Goal: Information Seeking & Learning: Learn about a topic

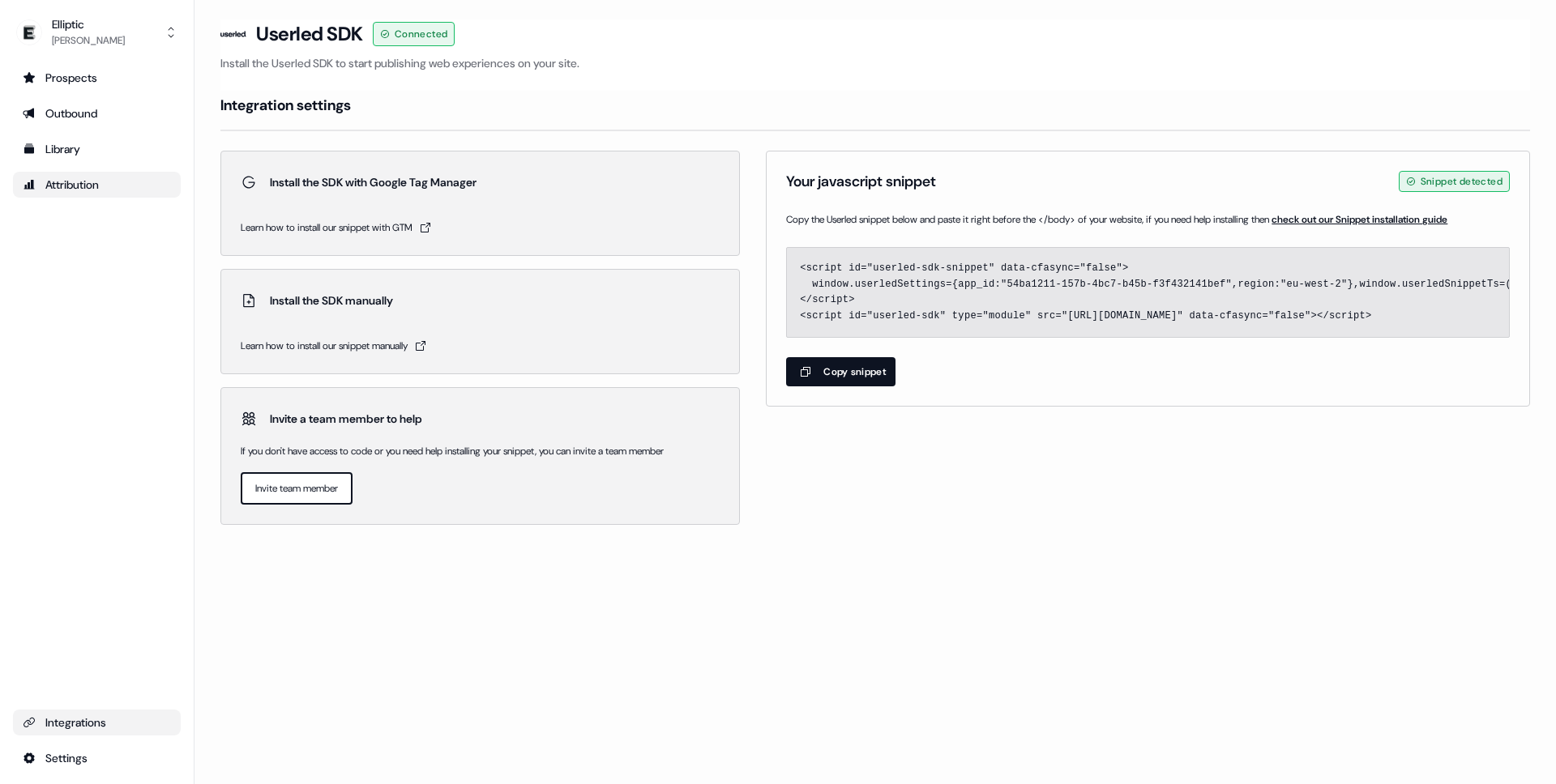
click at [80, 180] on div "Attribution" at bounding box center [97, 185] width 149 height 16
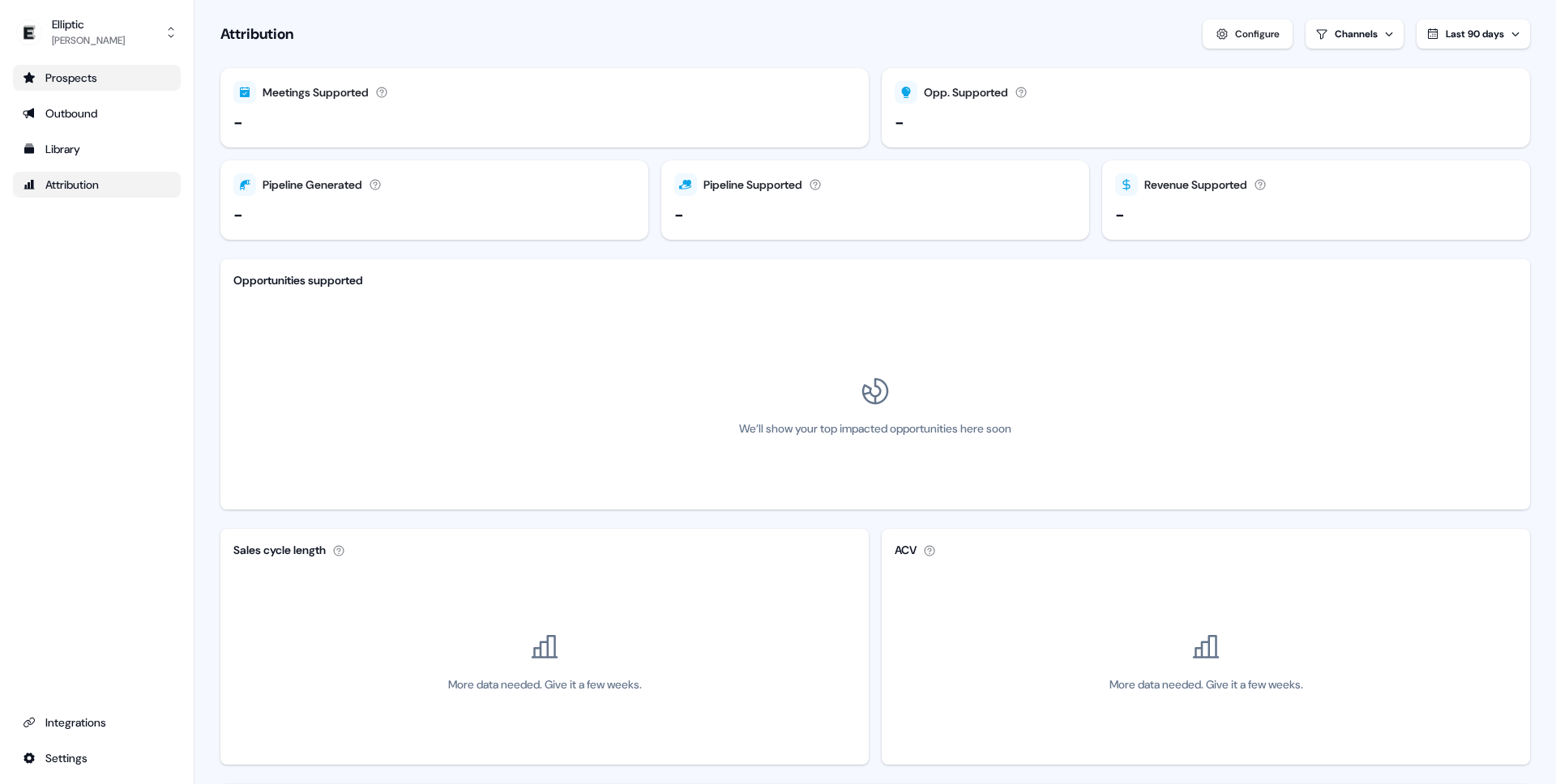
click at [98, 69] on div "Prospects" at bounding box center [97, 77] width 149 height 16
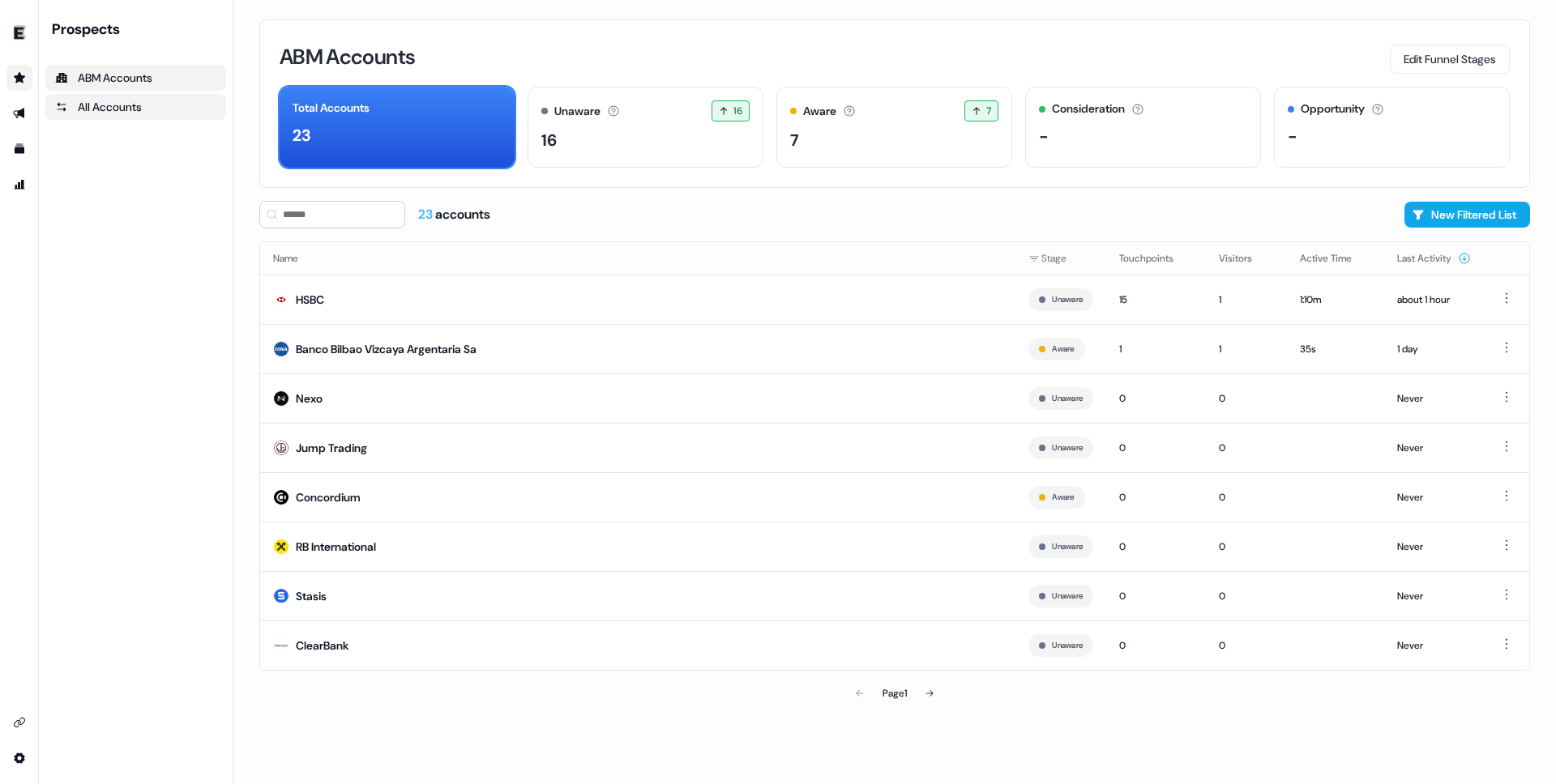
click at [127, 100] on div "All Accounts" at bounding box center [135, 106] width 161 height 16
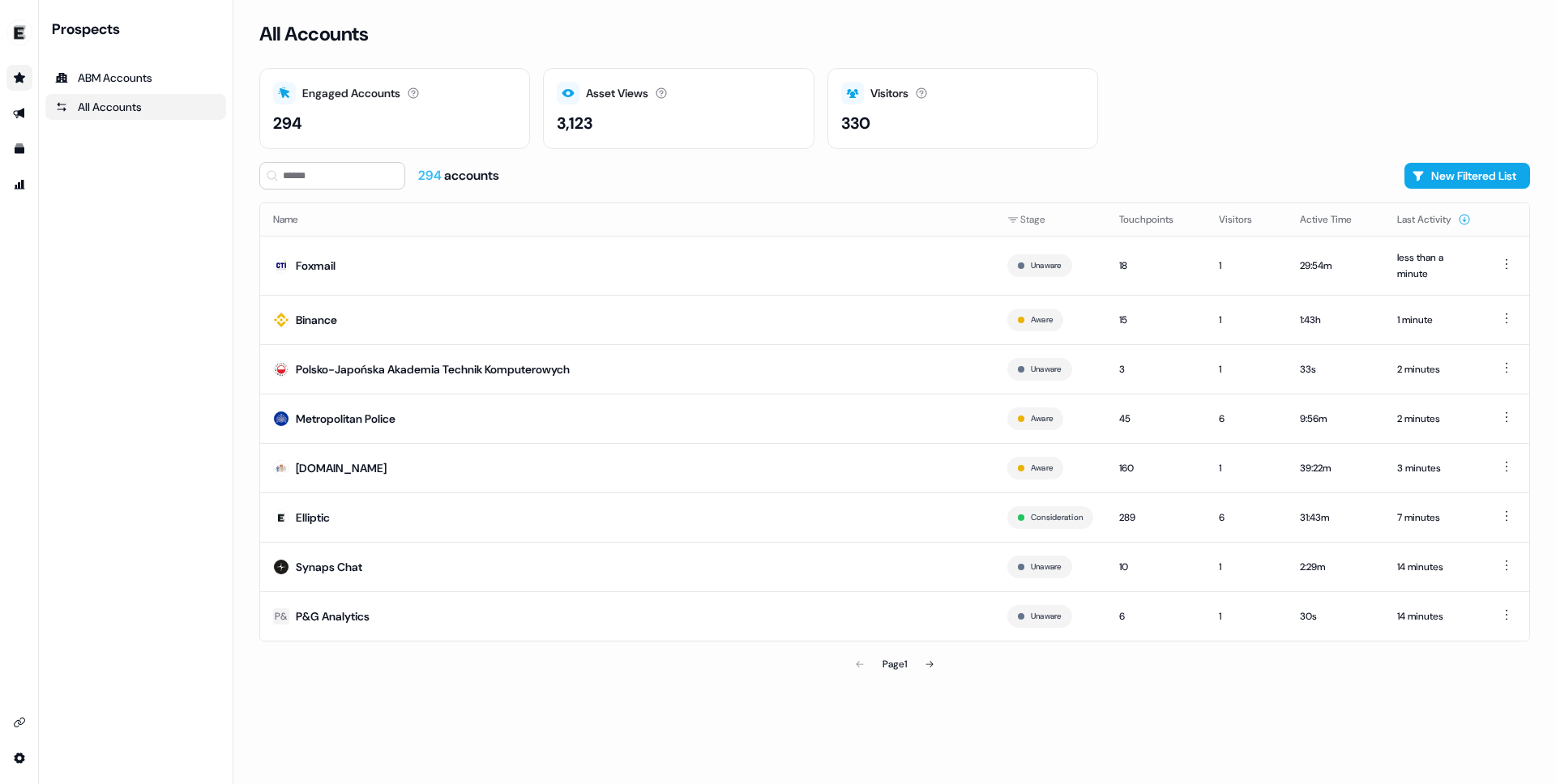
click at [605, 118] on div "3,123" at bounding box center [678, 123] width 244 height 25
click at [581, 123] on div "3,123" at bounding box center [574, 123] width 36 height 25
click at [665, 95] on icon at bounding box center [661, 93] width 13 height 13
click at [571, 92] on icon at bounding box center [569, 92] width 12 height 8
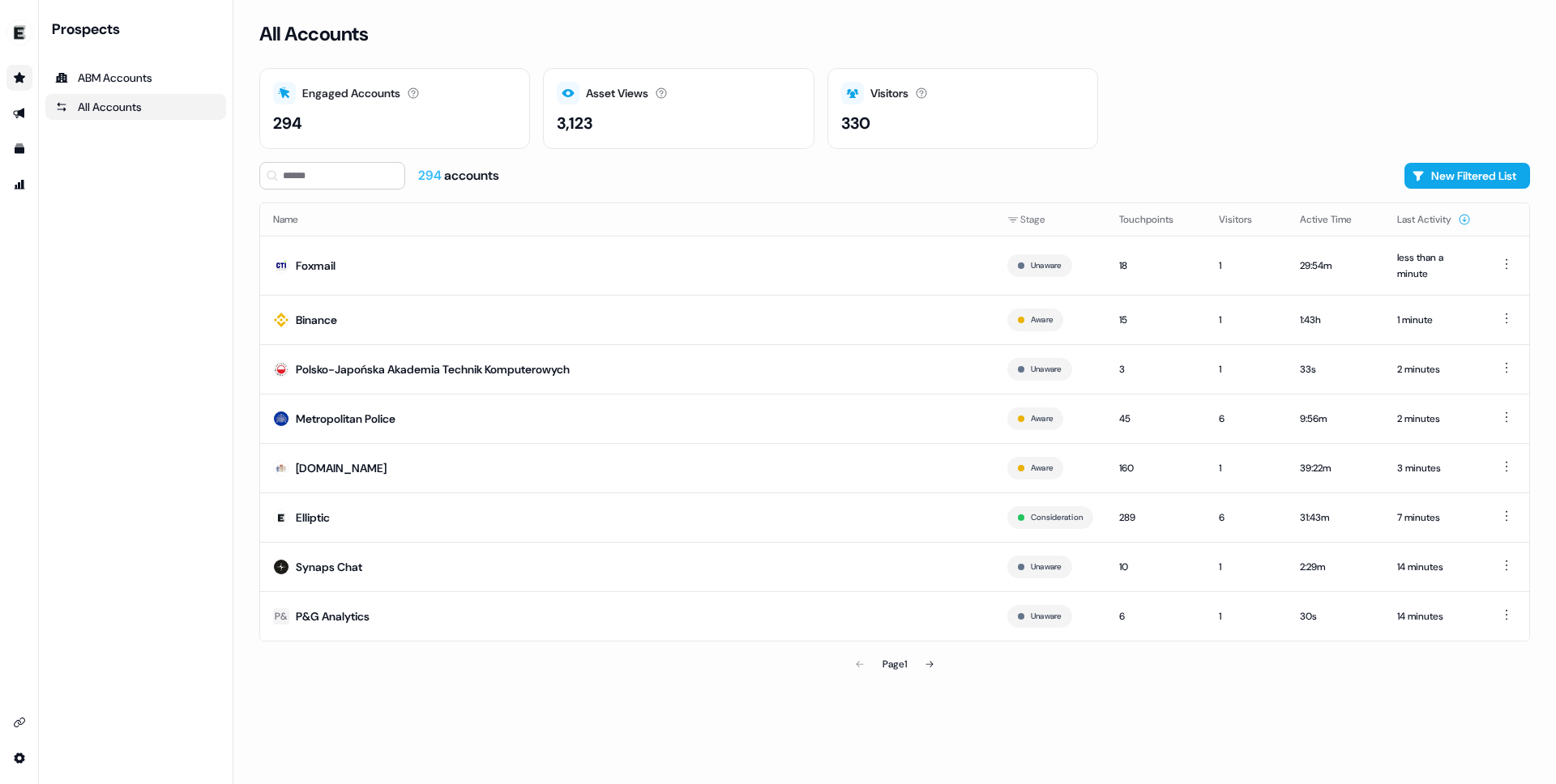
click at [568, 120] on div "3,123" at bounding box center [574, 123] width 36 height 25
click at [16, 113] on icon "Go to outbound experience" at bounding box center [19, 113] width 13 height 13
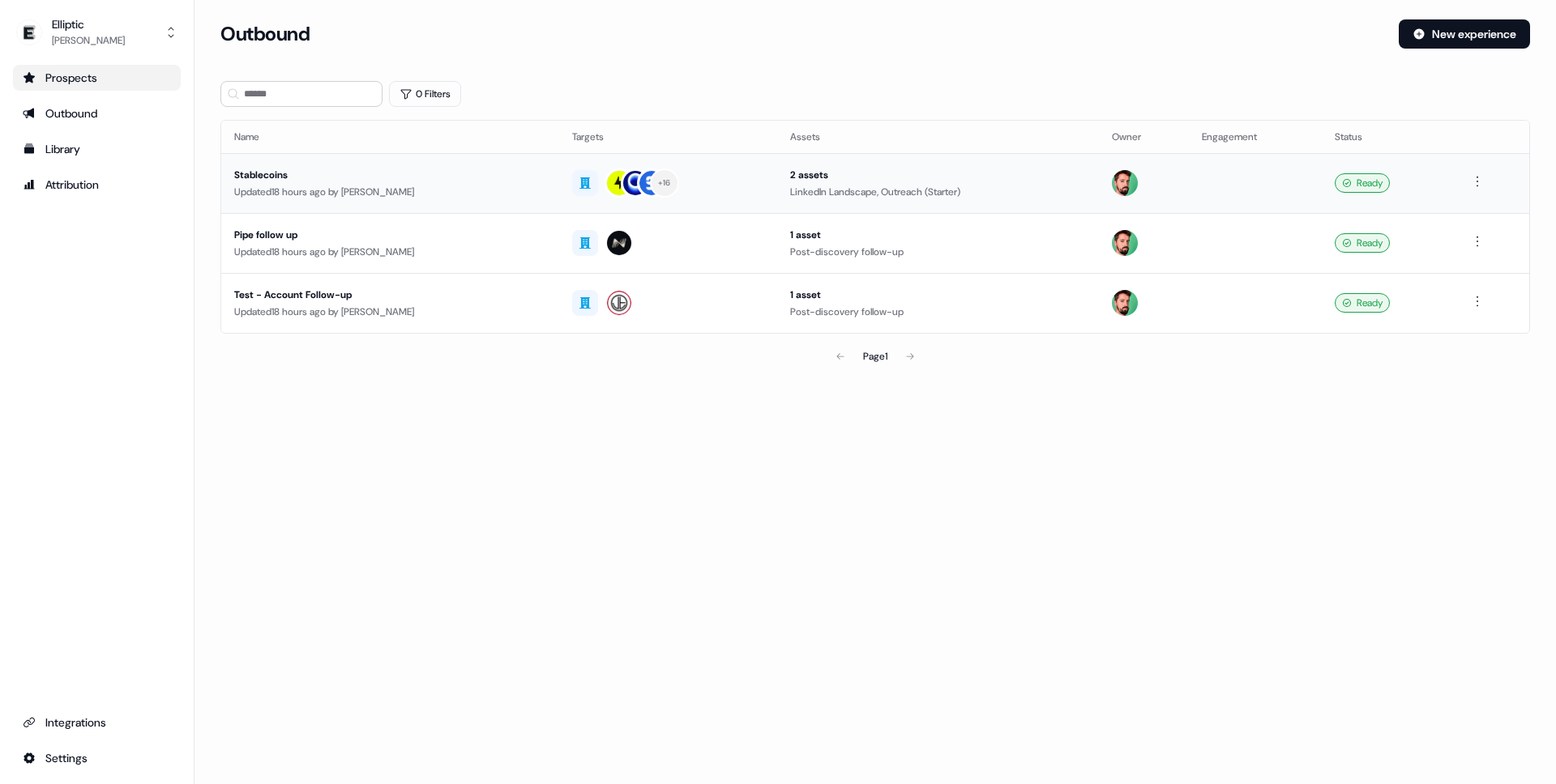
click at [457, 192] on div "Updated 18 hours ago by [PERSON_NAME]" at bounding box center [389, 192] width 312 height 16
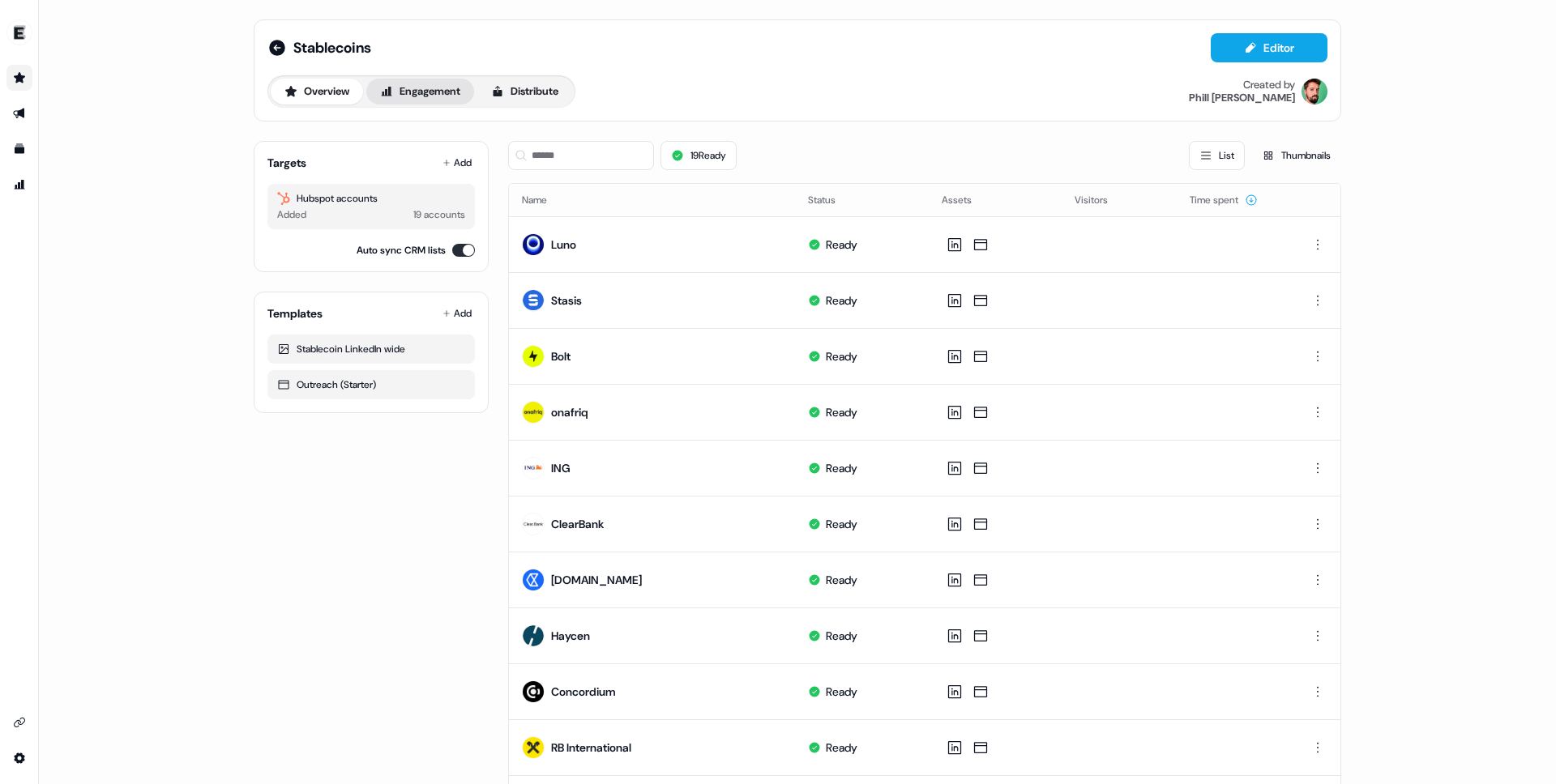
click at [445, 98] on button "Engagement" at bounding box center [420, 91] width 108 height 25
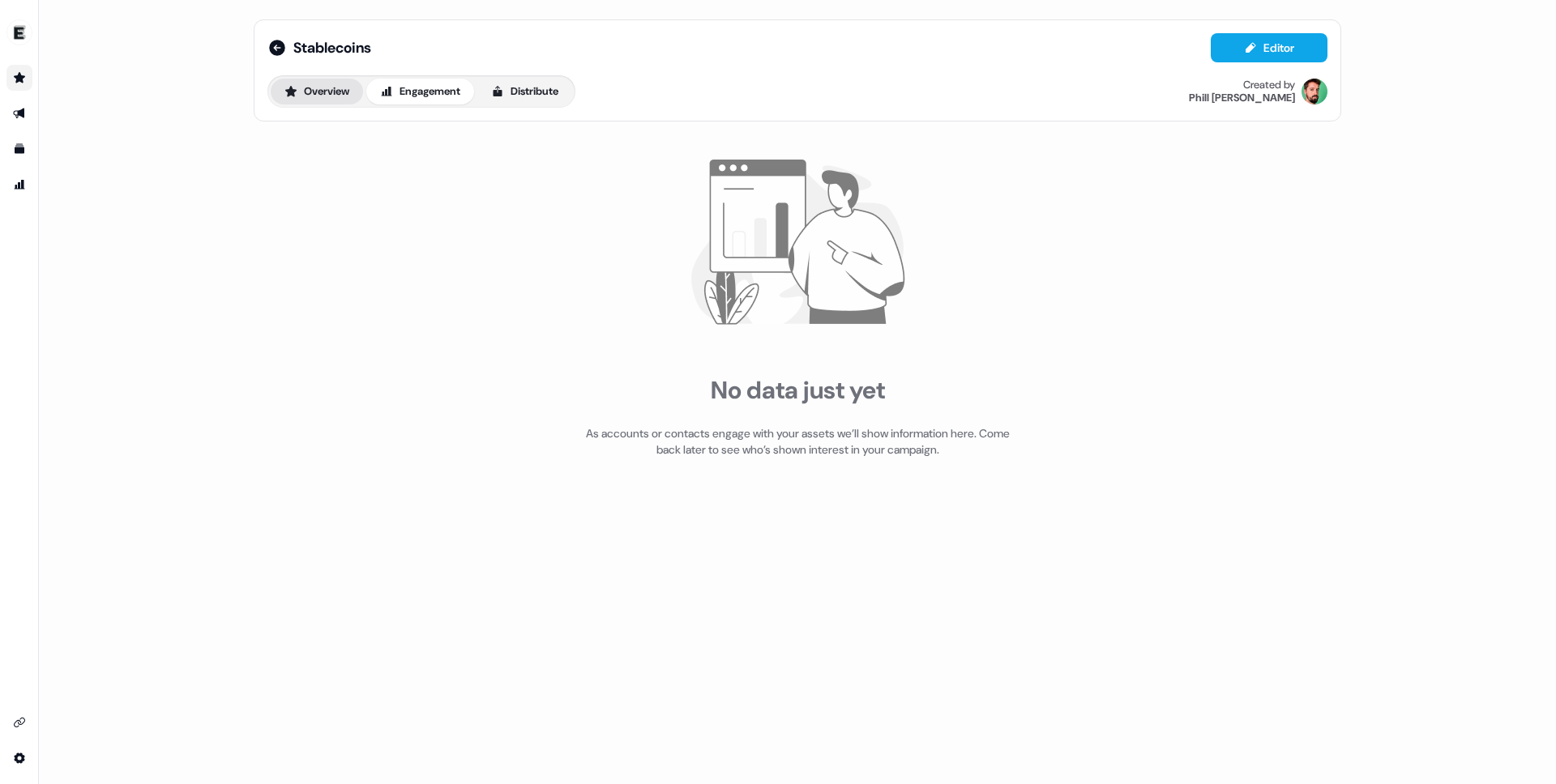
click at [316, 94] on button "Overview" at bounding box center [316, 91] width 92 height 25
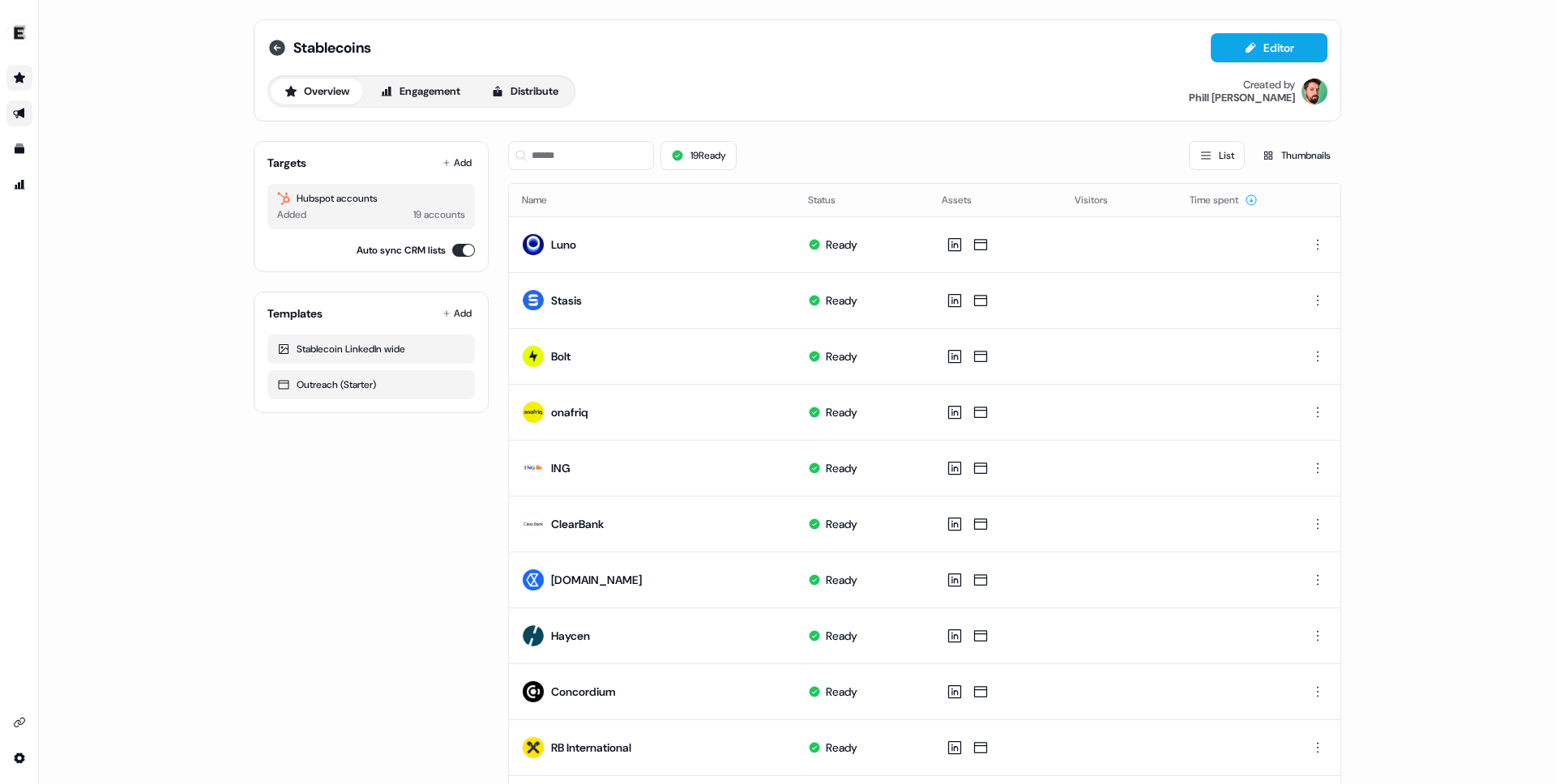
click at [273, 48] on icon at bounding box center [277, 47] width 19 height 19
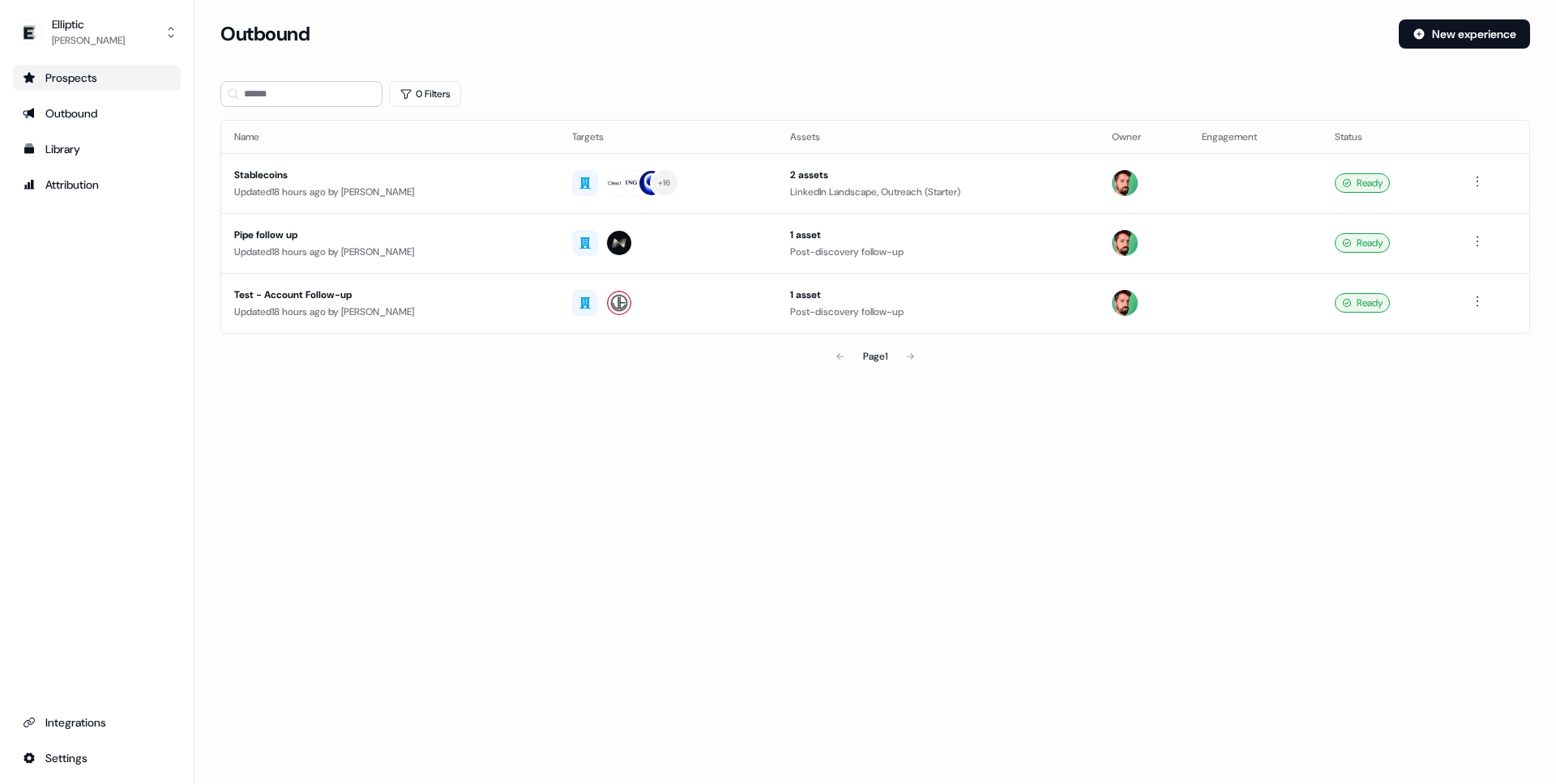
click at [55, 74] on div "Prospects" at bounding box center [97, 77] width 149 height 16
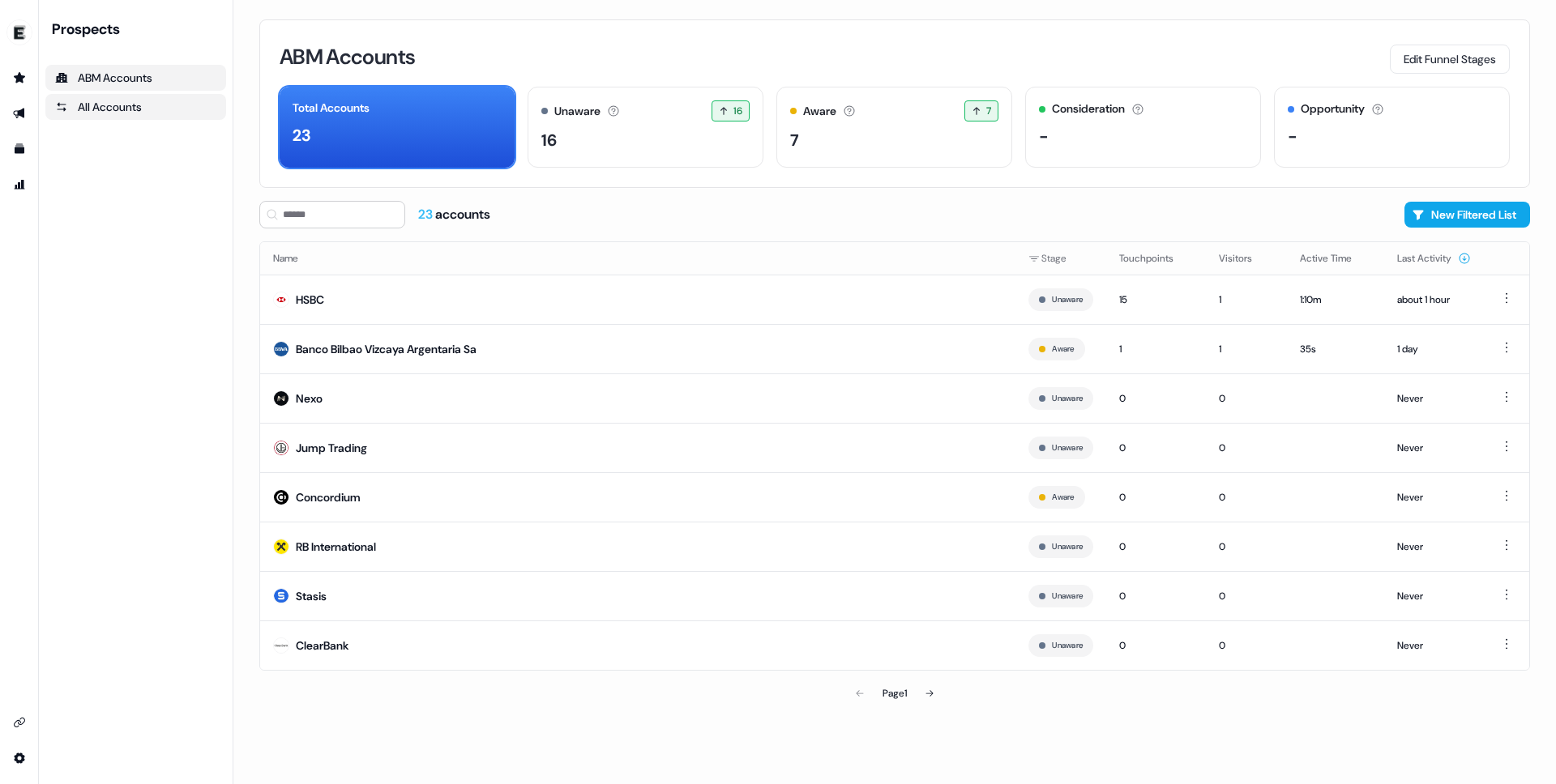
click at [118, 106] on div "All Accounts" at bounding box center [135, 106] width 161 height 16
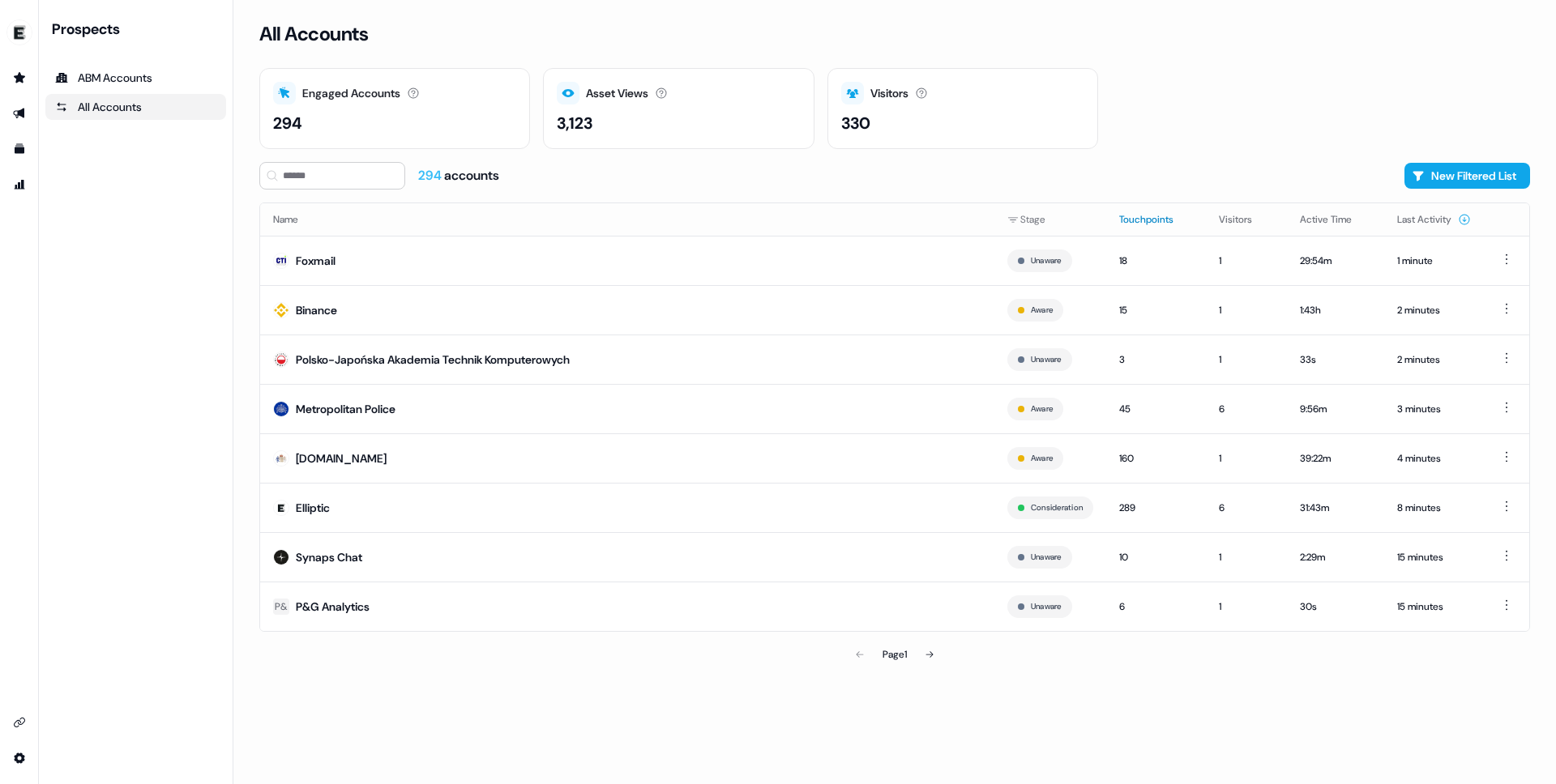
click at [1120, 221] on button "Touchpoints" at bounding box center [1156, 219] width 74 height 29
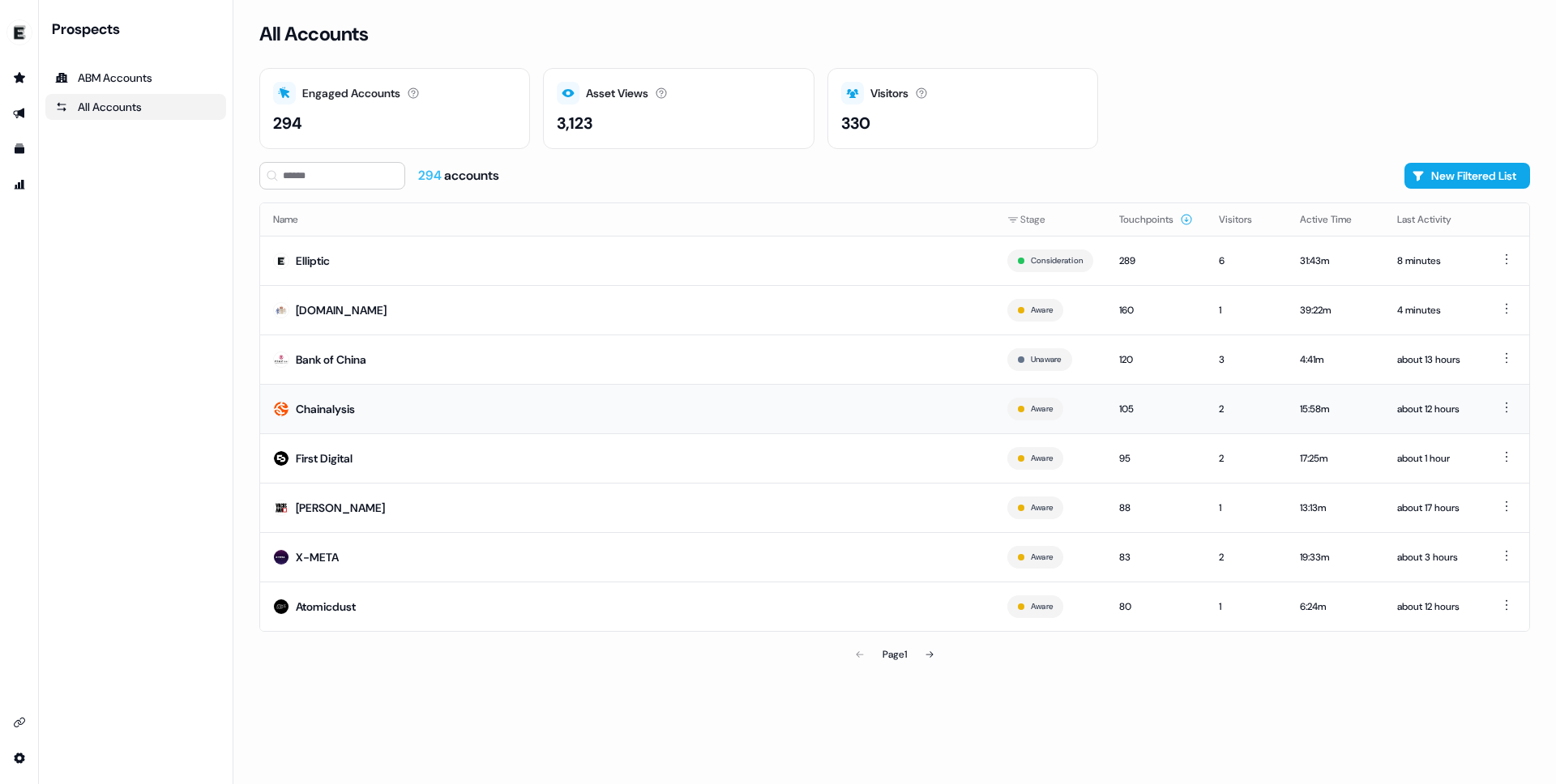
click at [355, 408] on div "Chainalysis" at bounding box center [324, 409] width 59 height 16
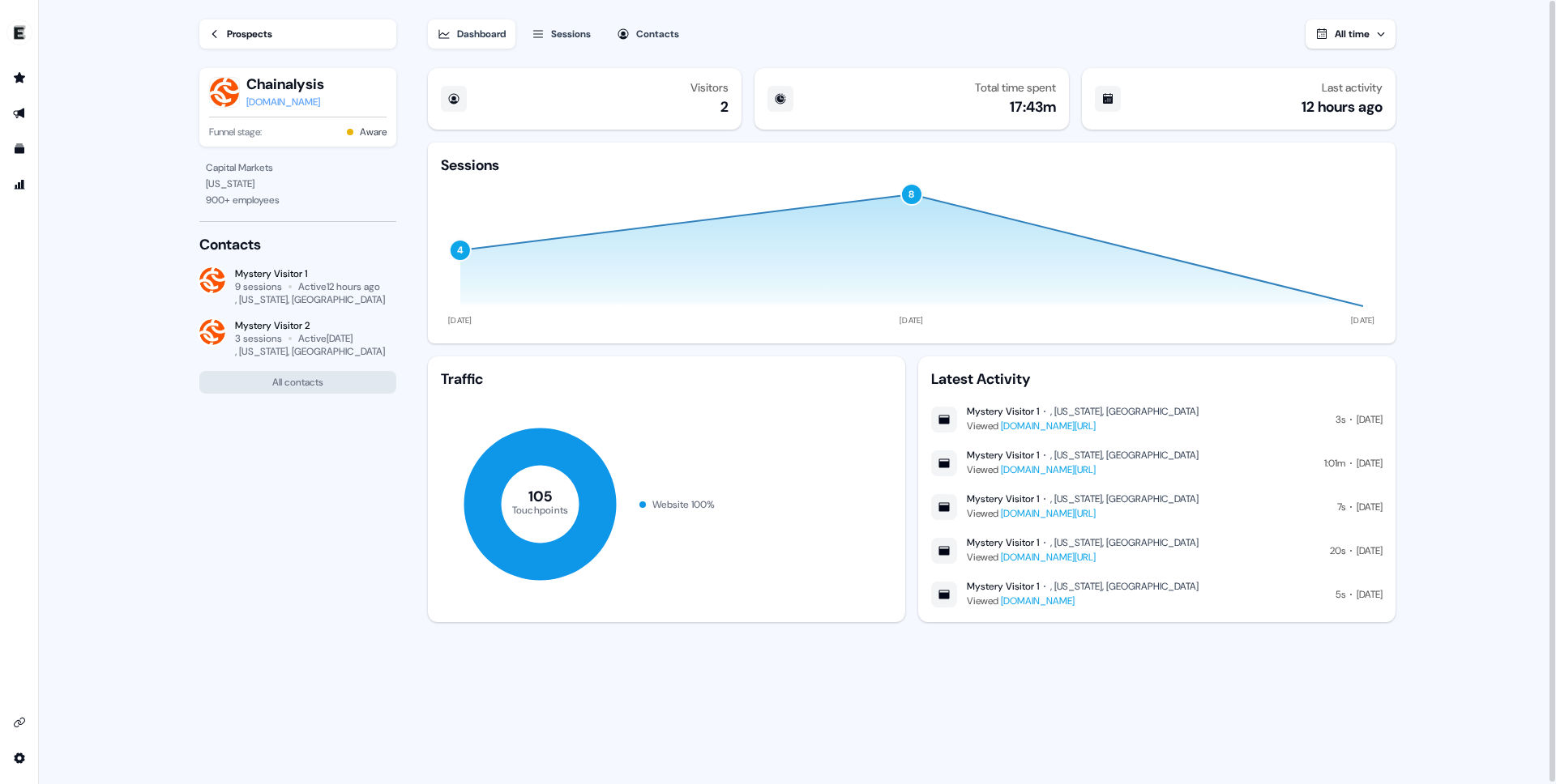
click at [726, 103] on div "2" at bounding box center [724, 107] width 8 height 19
click at [576, 29] on div "Sessions" at bounding box center [571, 33] width 40 height 16
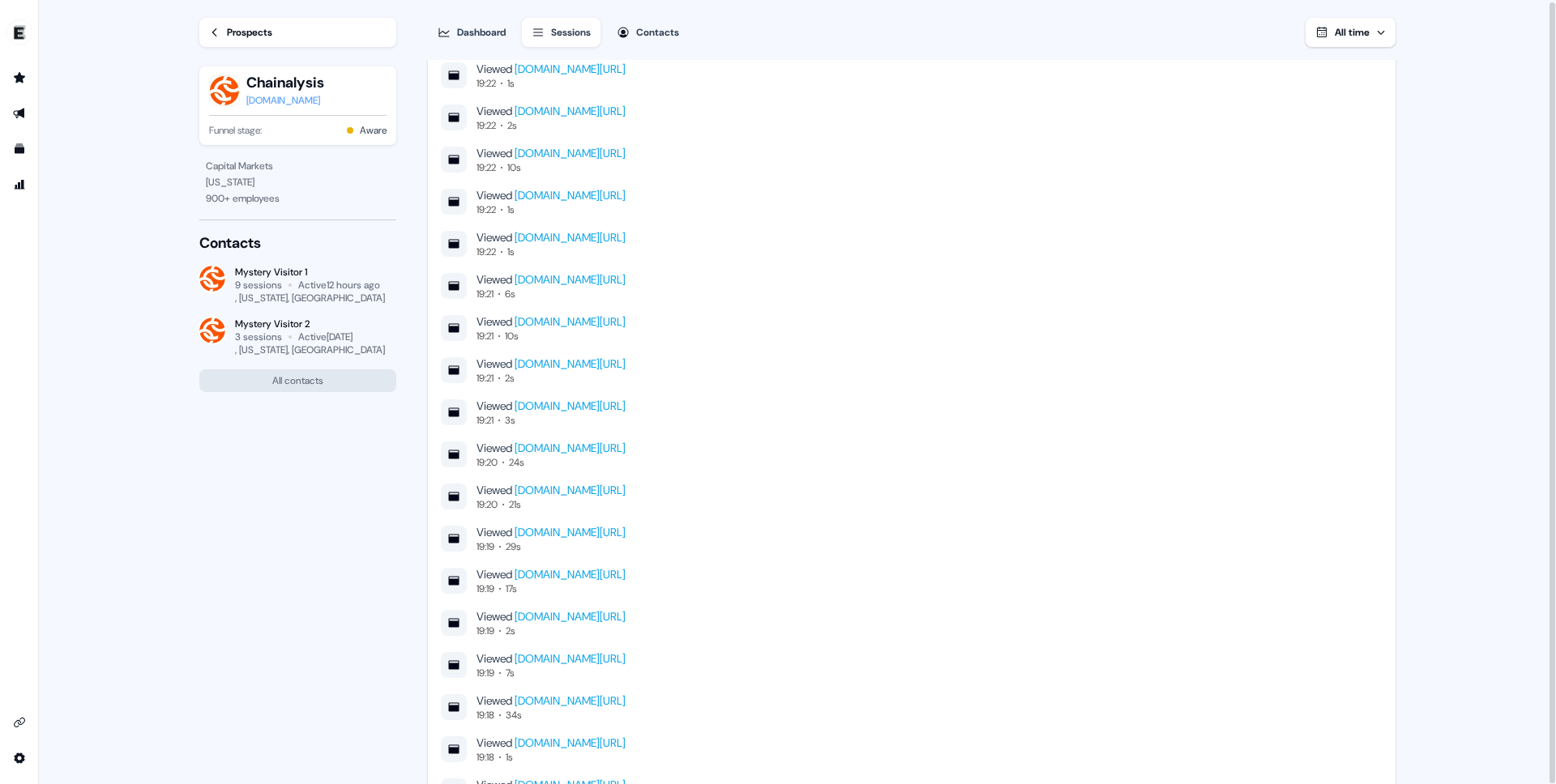
scroll to position [1189, 0]
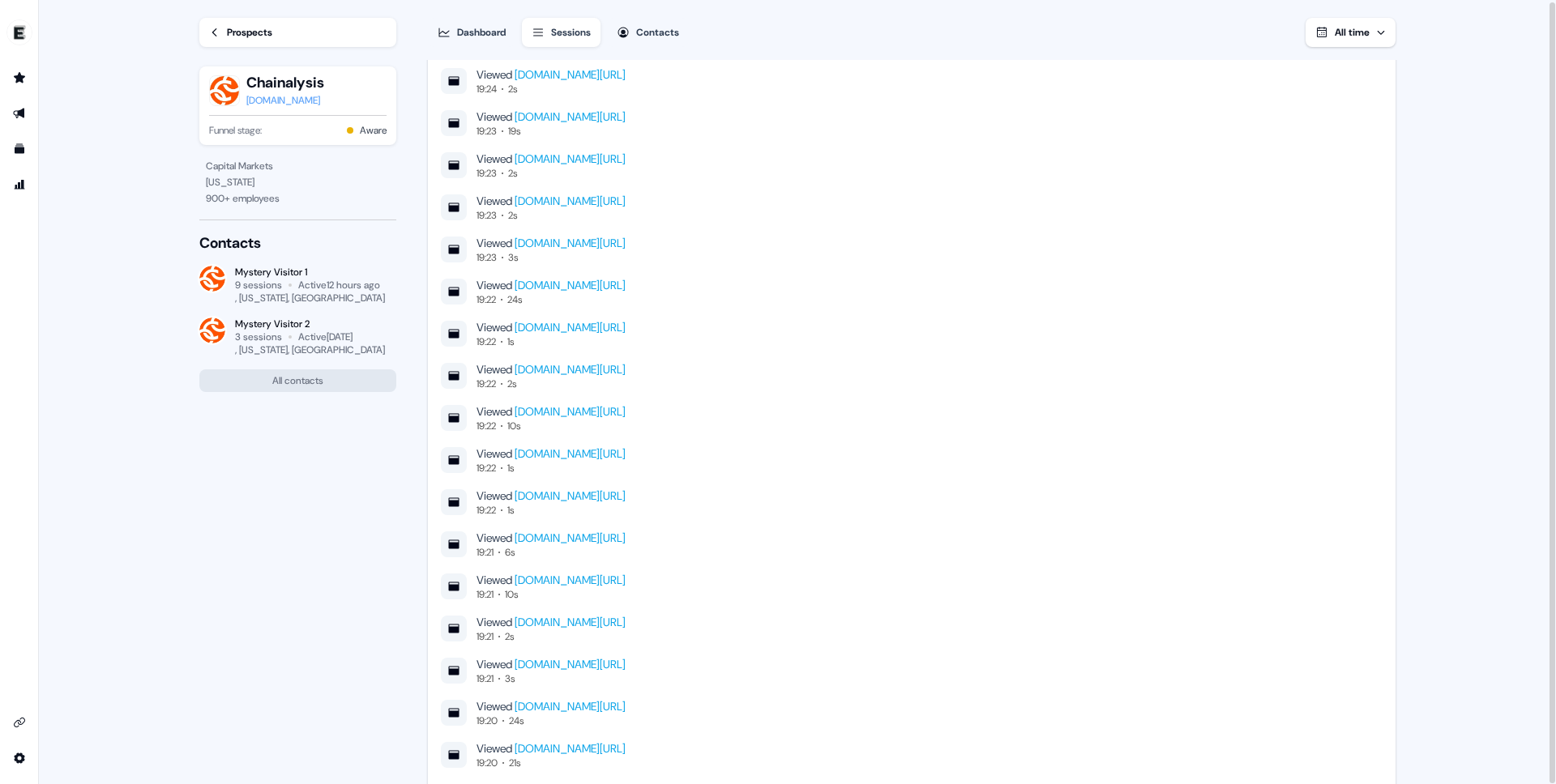
click at [505, 44] on button "Dashboard" at bounding box center [472, 32] width 88 height 29
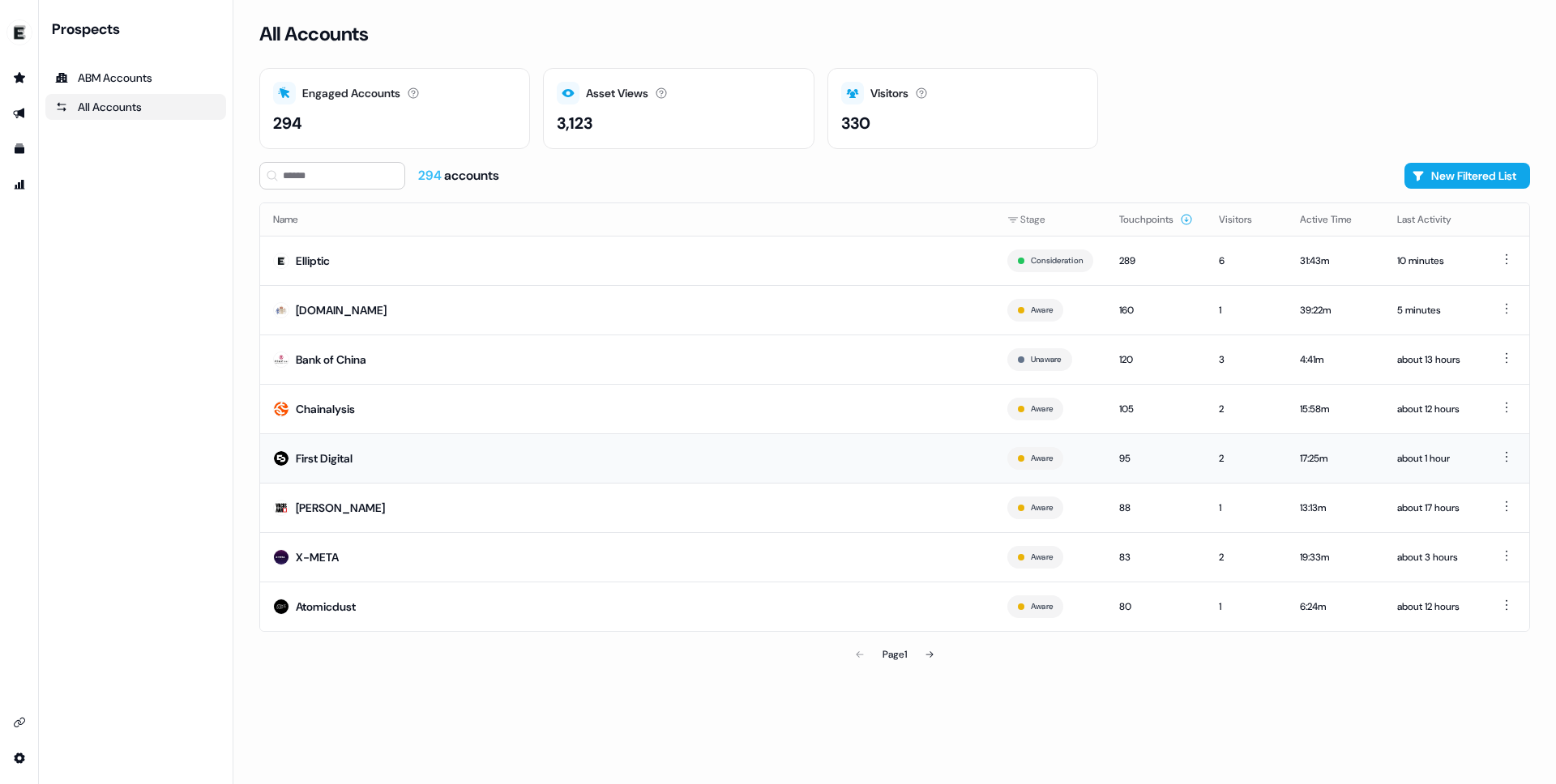
click at [937, 468] on td "First Digital" at bounding box center [627, 458] width 734 height 49
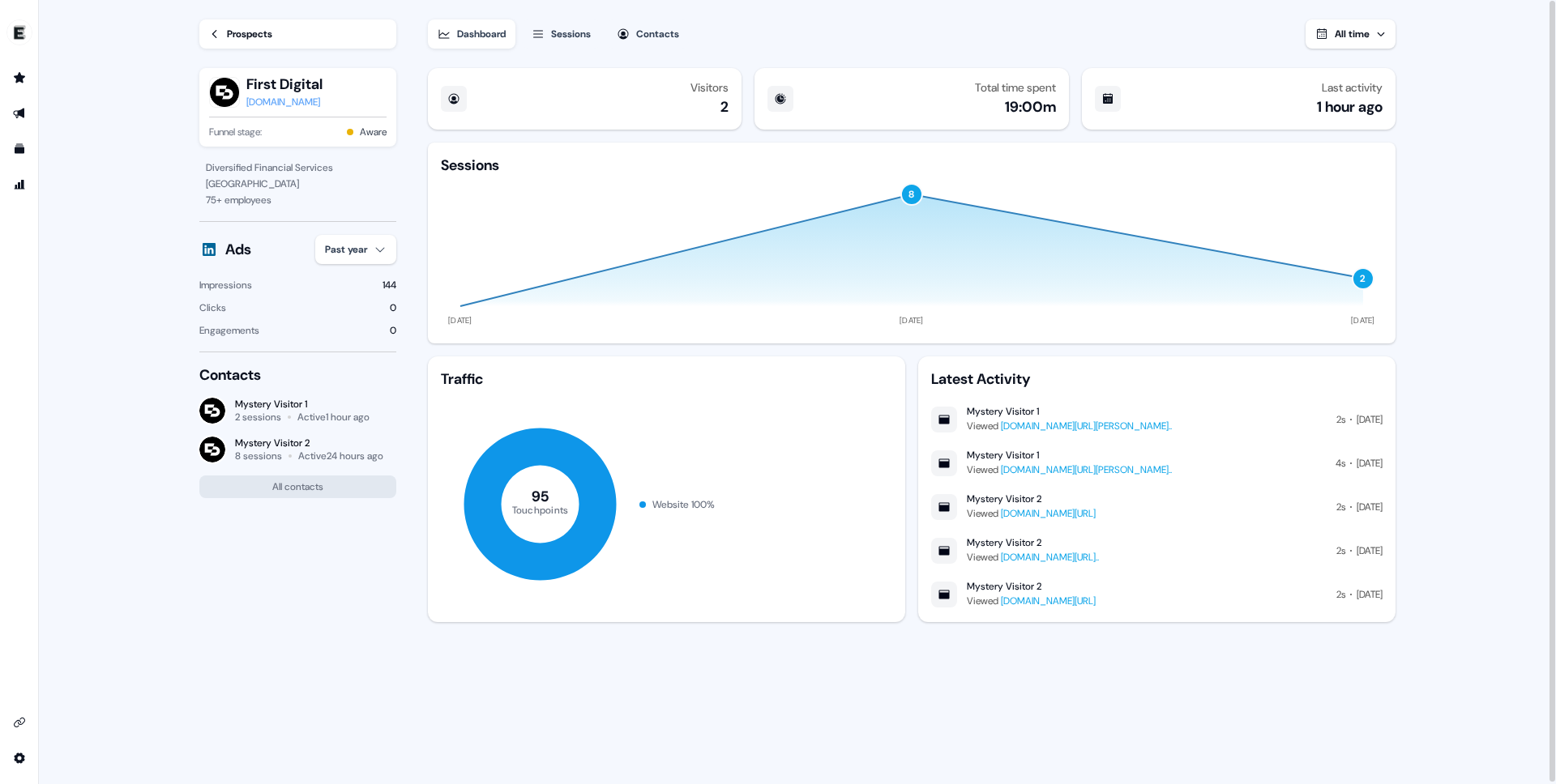
click at [1276, 521] on div "Mystery Visitor 2 Viewed [DOMAIN_NAME][URL] 2s [DATE]" at bounding box center [1156, 506] width 451 height 29
click at [591, 31] on div "Sessions" at bounding box center [571, 33] width 40 height 16
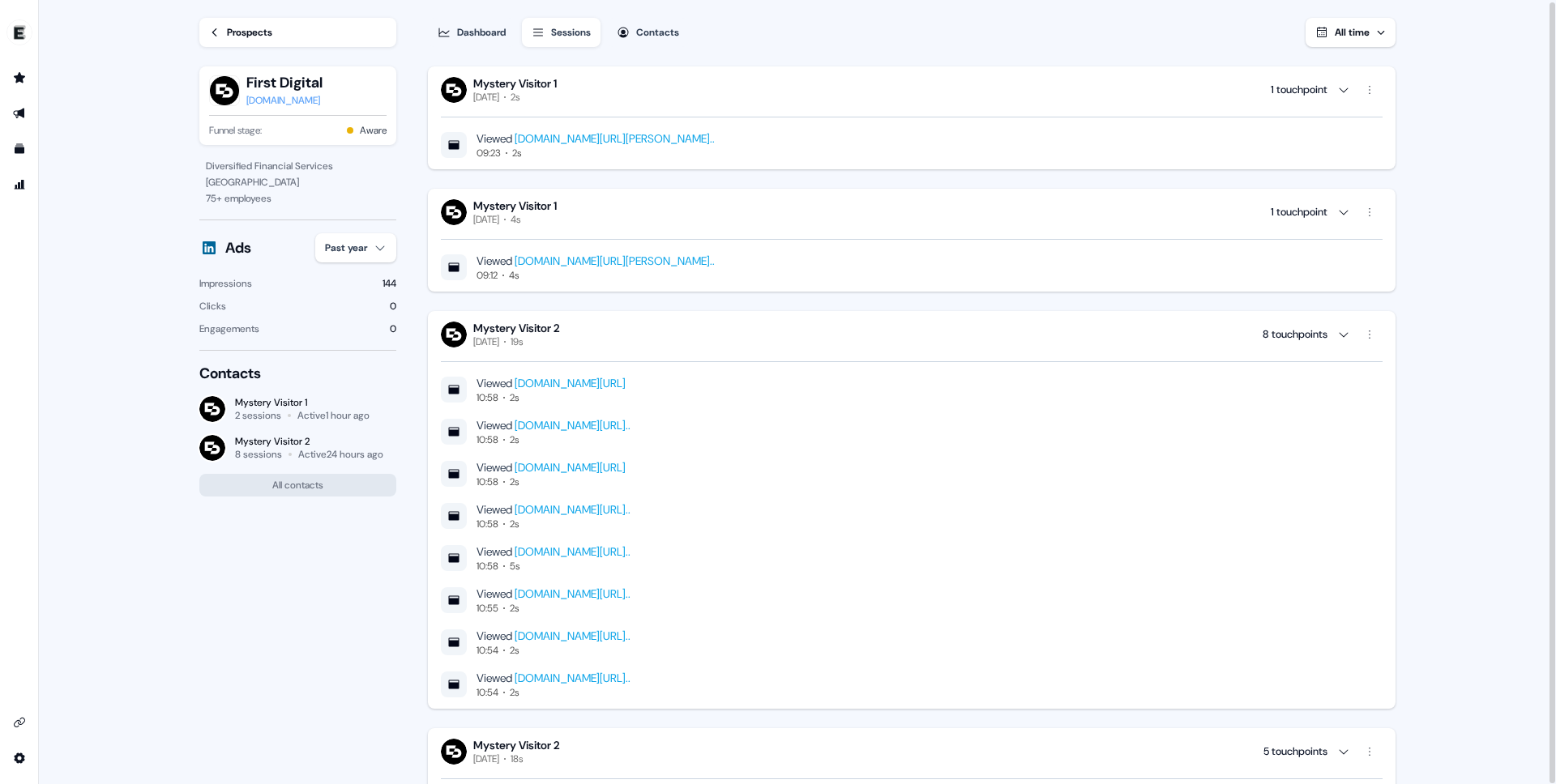
click at [630, 507] on link "[DOMAIN_NAME][URL].." at bounding box center [572, 510] width 116 height 15
click at [291, 101] on div "[DOMAIN_NAME]" at bounding box center [284, 100] width 76 height 16
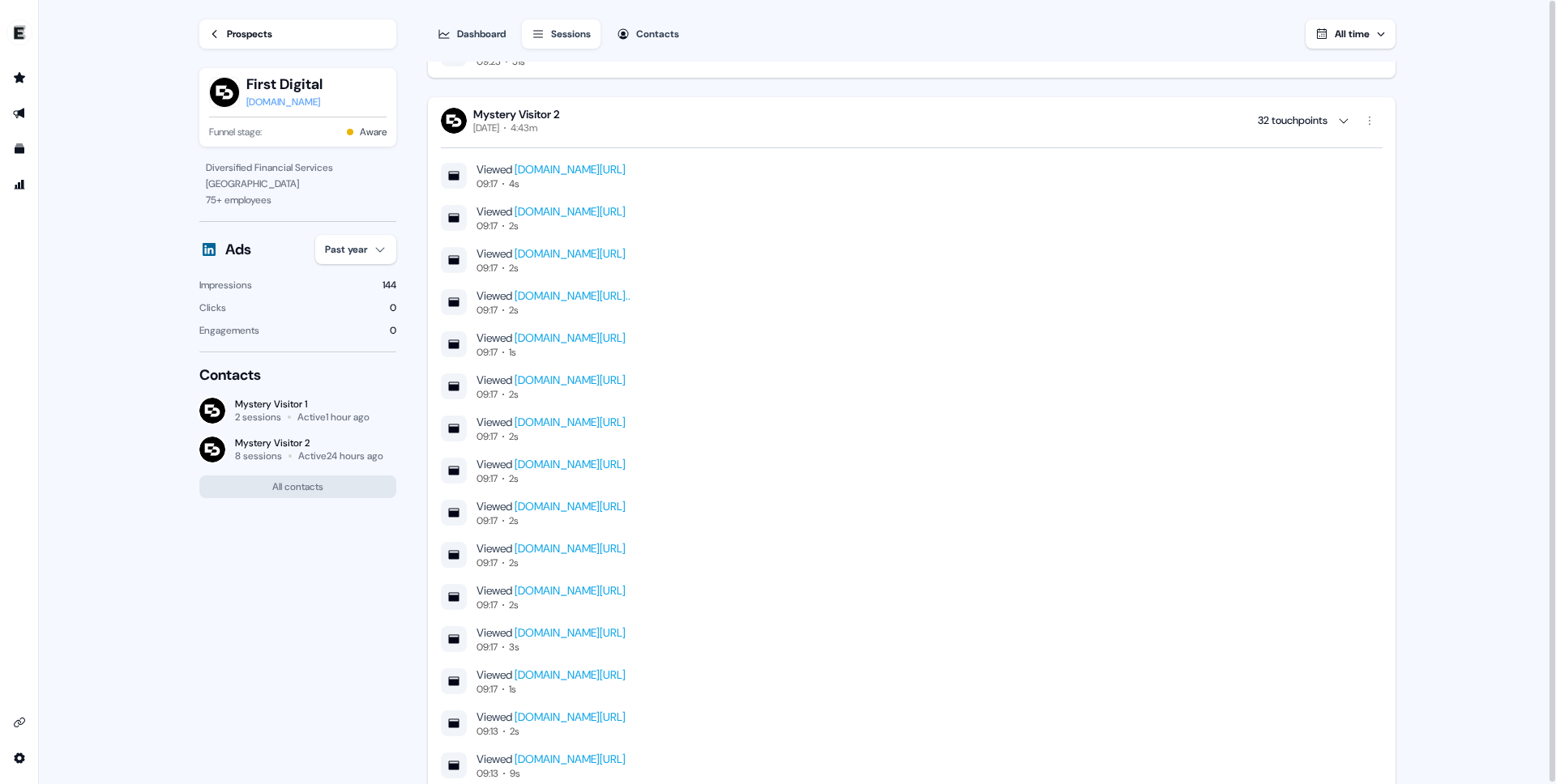
scroll to position [1235, 0]
